Goal: Task Accomplishment & Management: Manage account settings

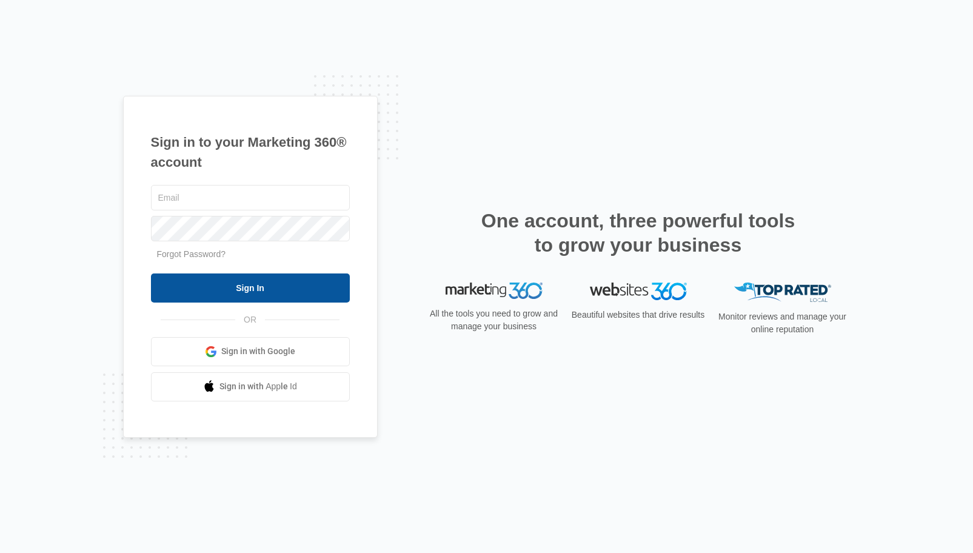
type input "[EMAIL_ADDRESS][DOMAIN_NAME]"
click at [275, 284] on input "Sign In" at bounding box center [250, 287] width 199 height 29
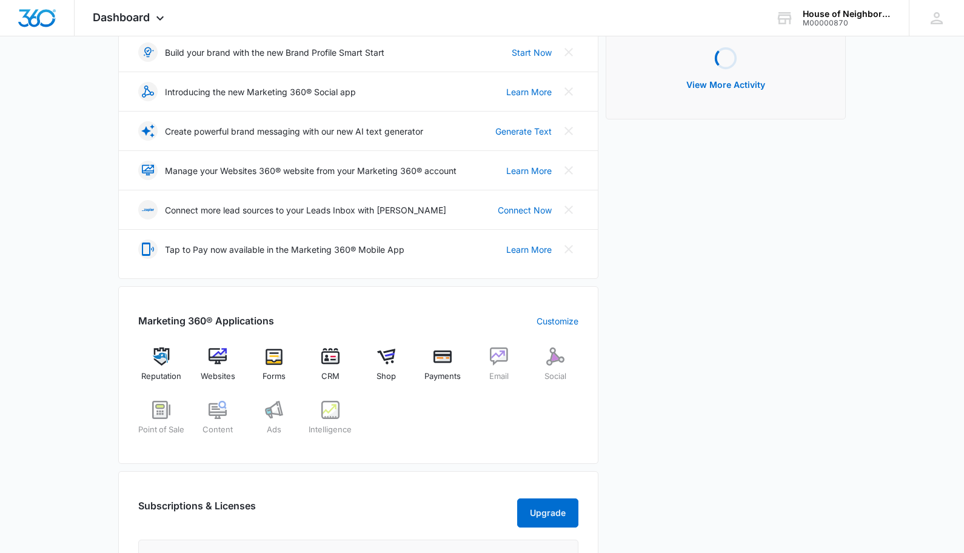
scroll to position [242, 0]
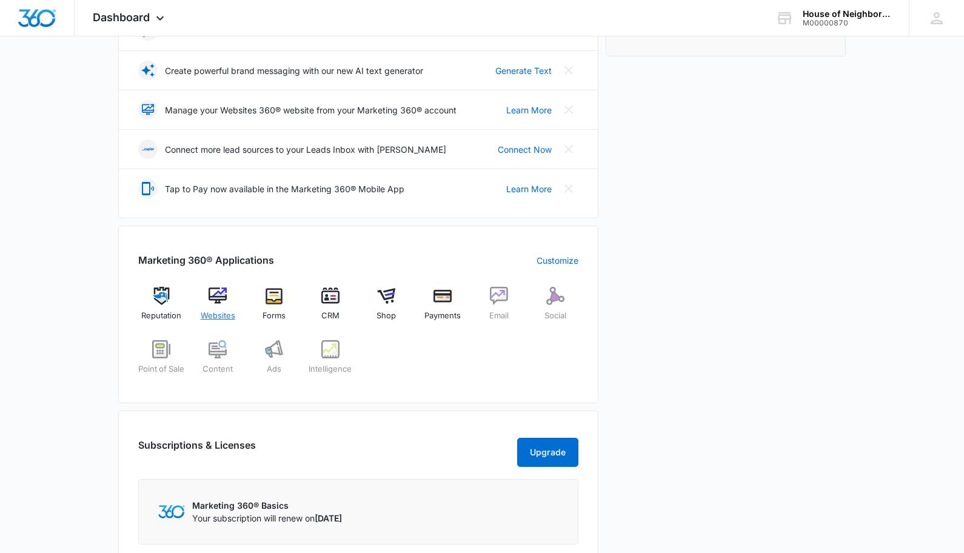
click at [220, 311] on span "Websites" at bounding box center [218, 316] width 35 height 12
